Goal: Information Seeking & Learning: Learn about a topic

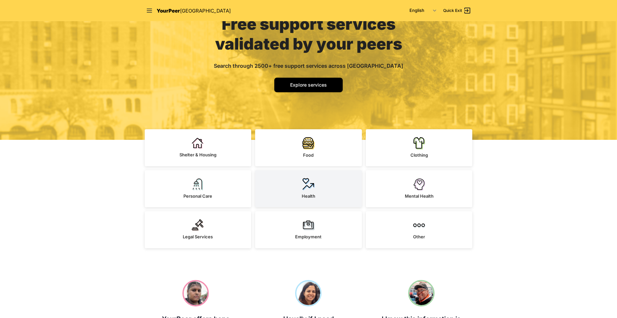
scroll to position [75, 0]
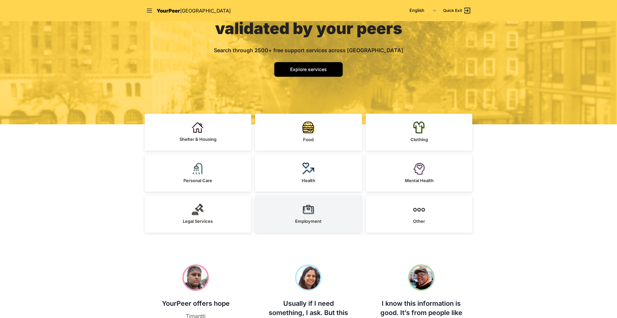
click at [296, 203] on link "Employment" at bounding box center [308, 214] width 107 height 37
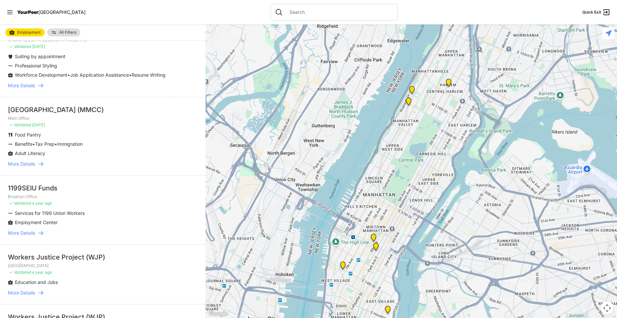
scroll to position [159, 0]
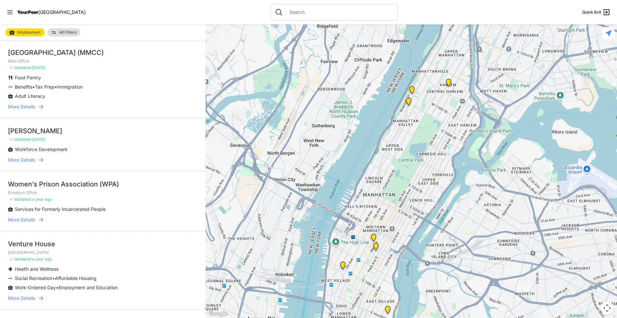
scroll to position [1163, 0]
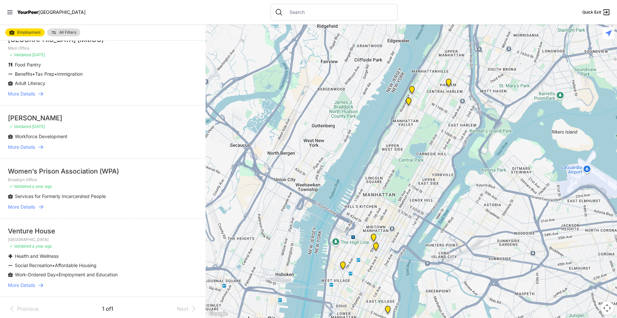
select select "recentlyUpdated"
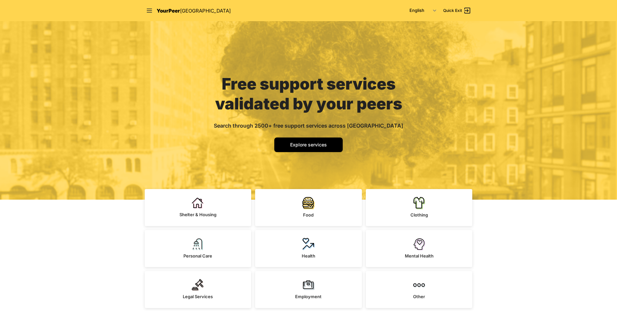
scroll to position [75, 0]
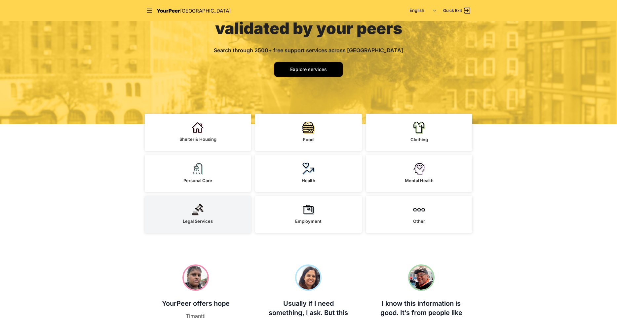
click at [229, 212] on link "Legal Services" at bounding box center [198, 214] width 107 height 37
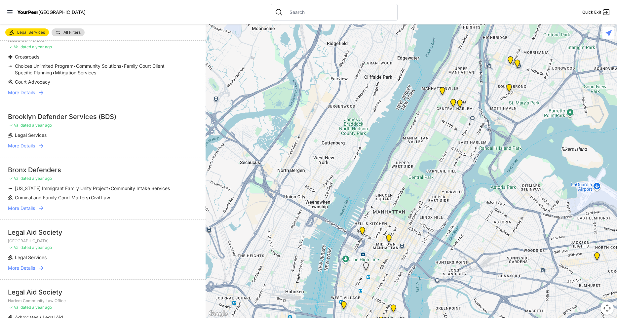
scroll to position [674, 0]
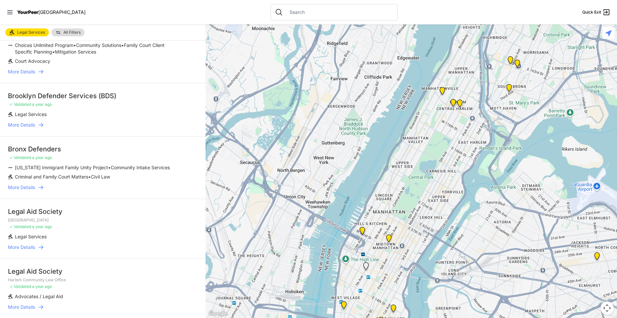
select select "nearby"
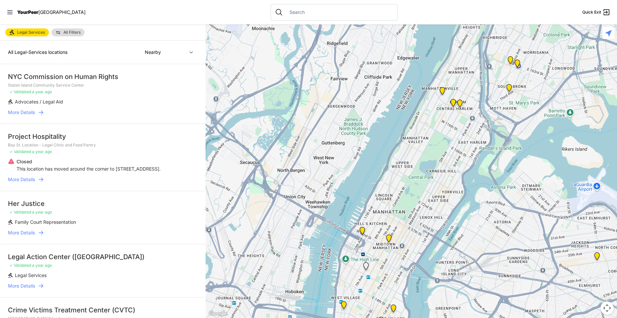
click at [297, 15] on input "text" at bounding box center [340, 12] width 108 height 7
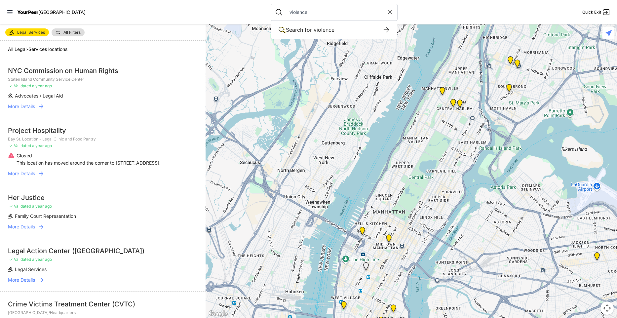
type input "violence"
